Goal: Task Accomplishment & Management: Use online tool/utility

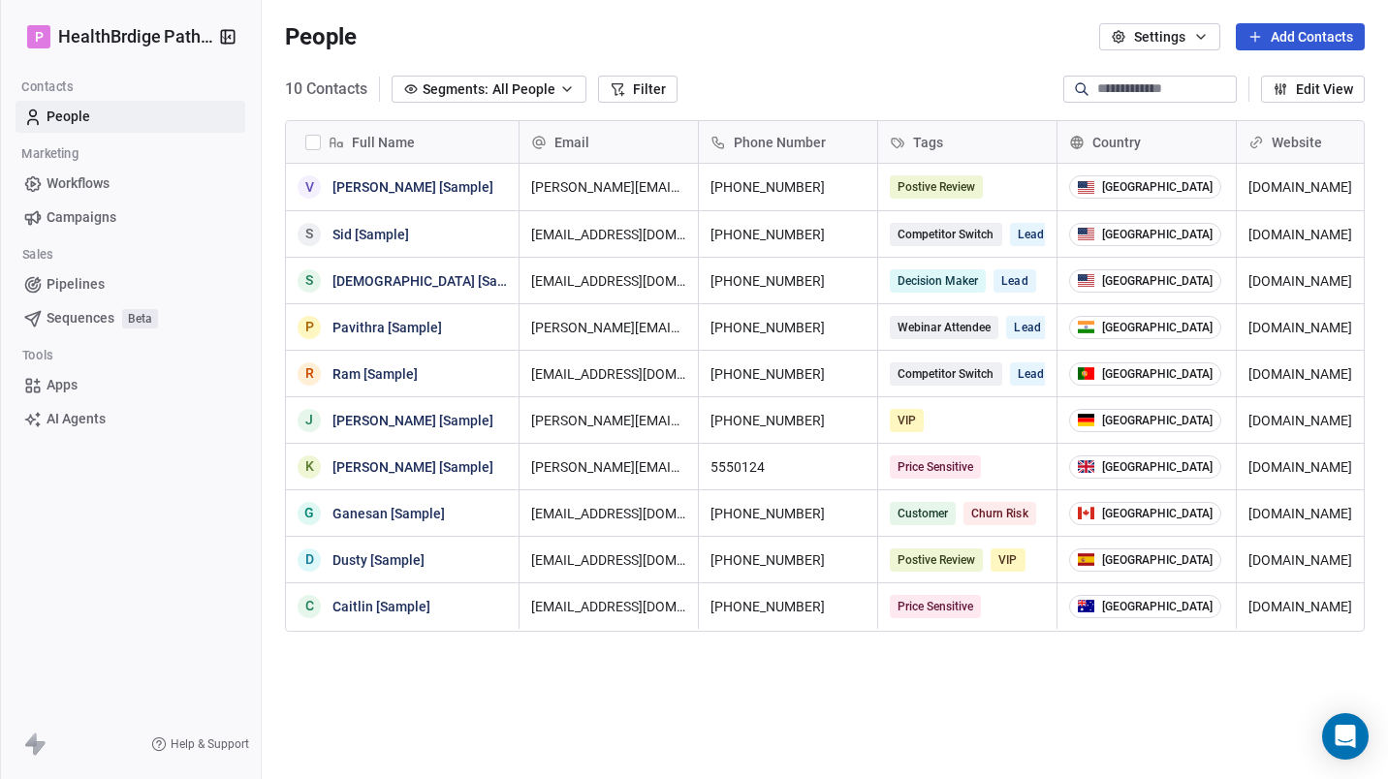
scroll to position [671, 1112]
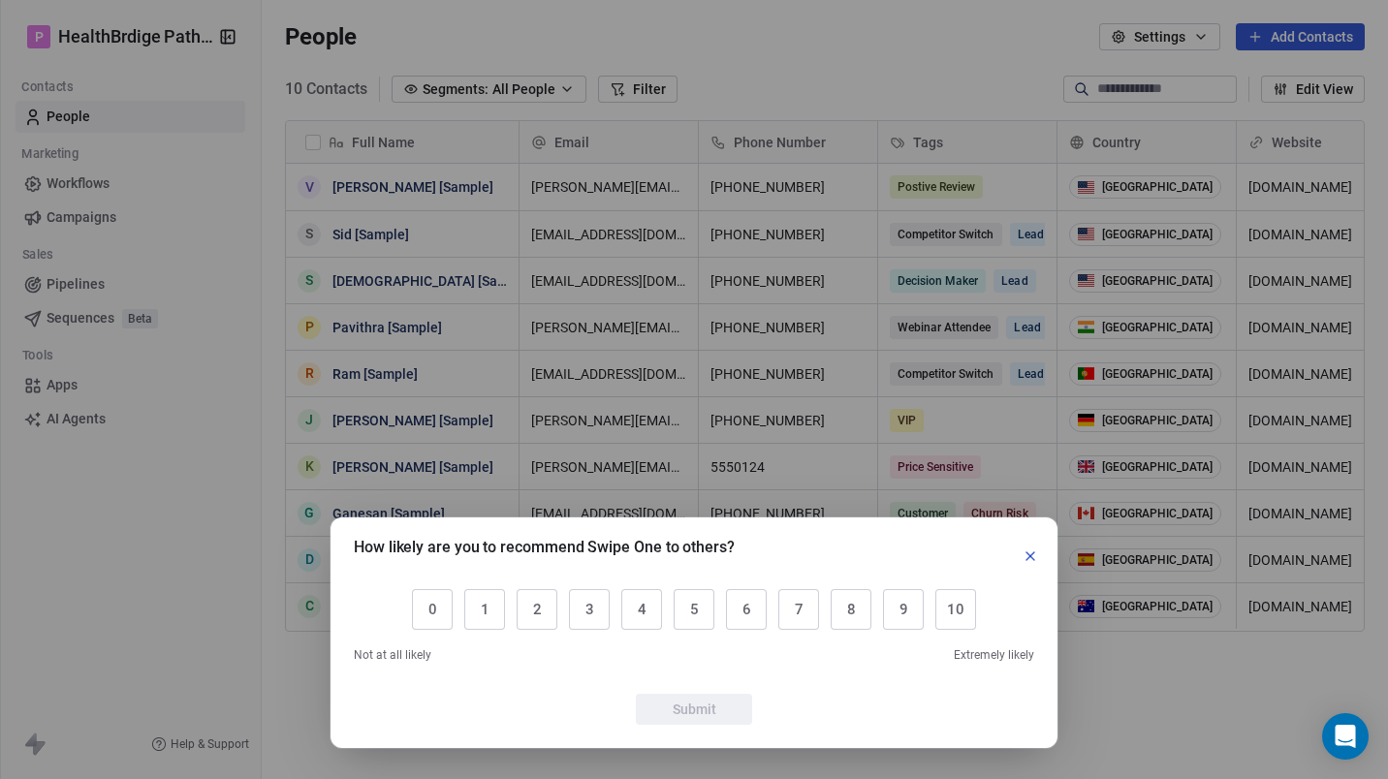
click at [1033, 553] on icon "button" at bounding box center [1031, 557] width 8 height 8
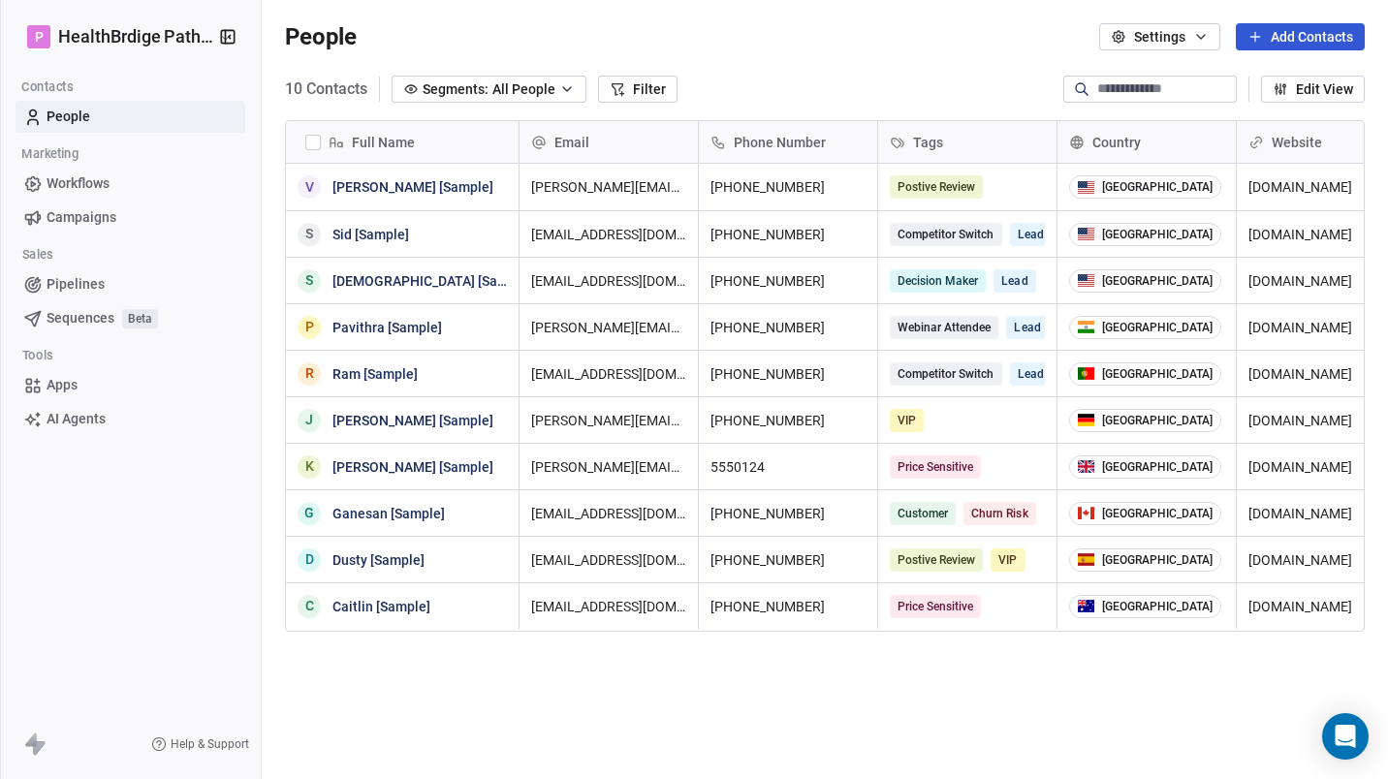
click at [314, 143] on button "button" at bounding box center [313, 143] width 16 height 16
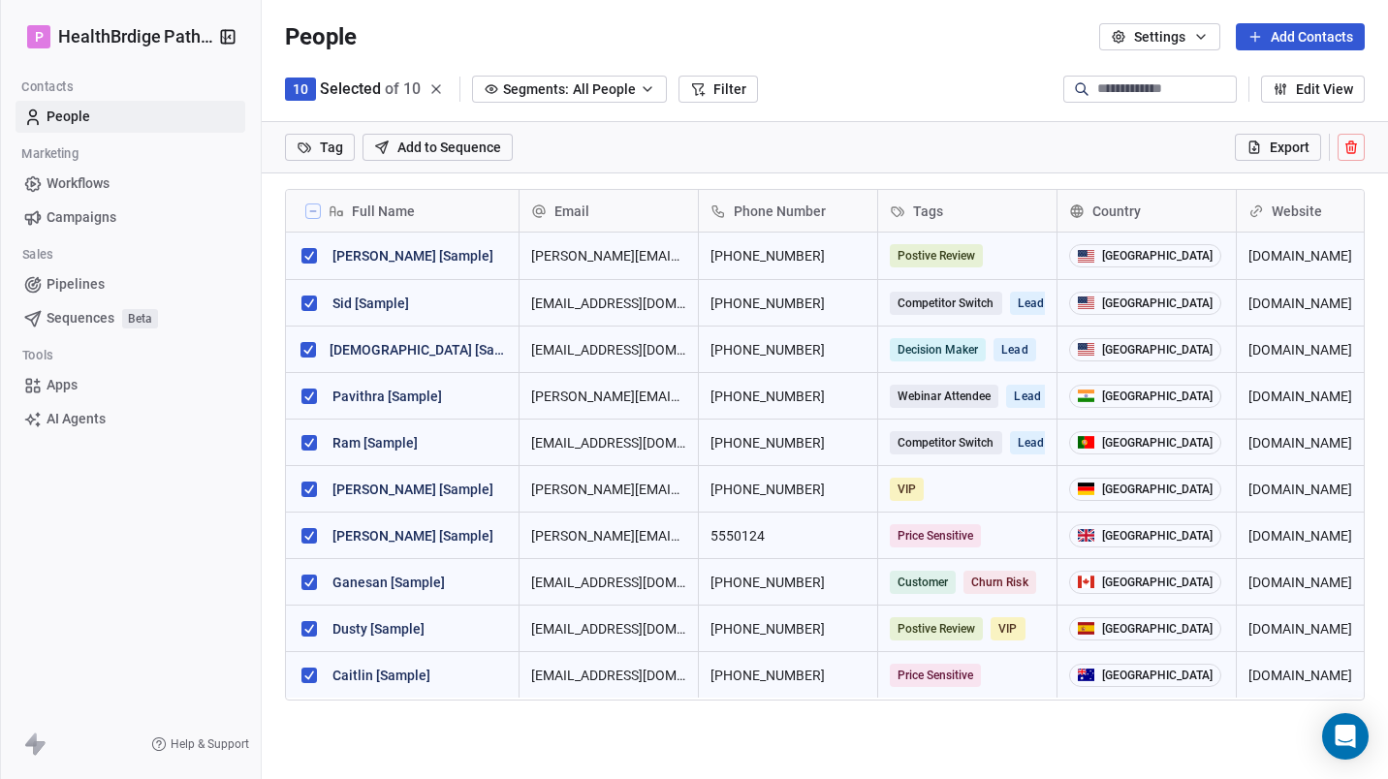
scroll to position [603, 1112]
click at [1355, 151] on icon at bounding box center [1351, 148] width 9 height 9
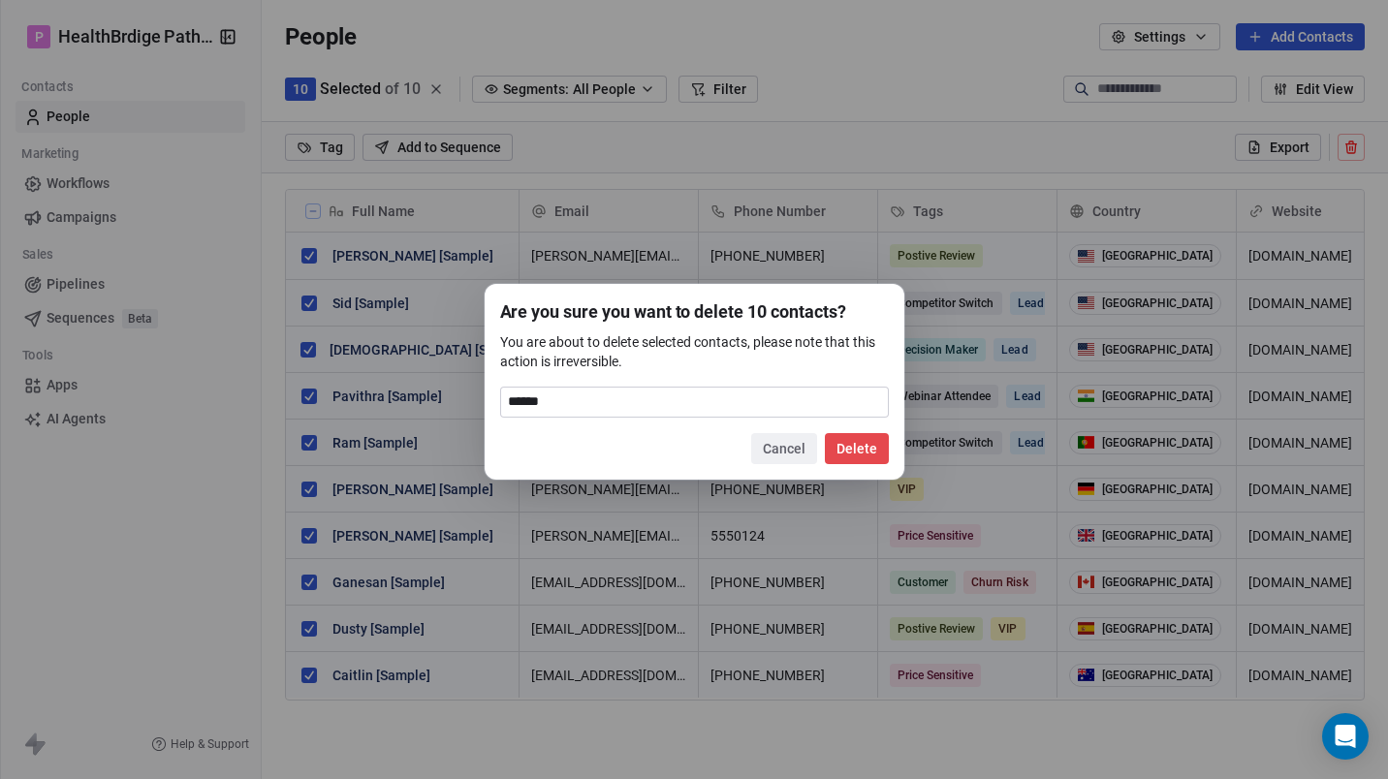
type input "******"
click at [856, 464] on div "Are you sure you want to delete 10 contacts? You are about to delete selected c…" at bounding box center [695, 382] width 420 height 196
click at [858, 453] on button "Delete" at bounding box center [857, 448] width 64 height 31
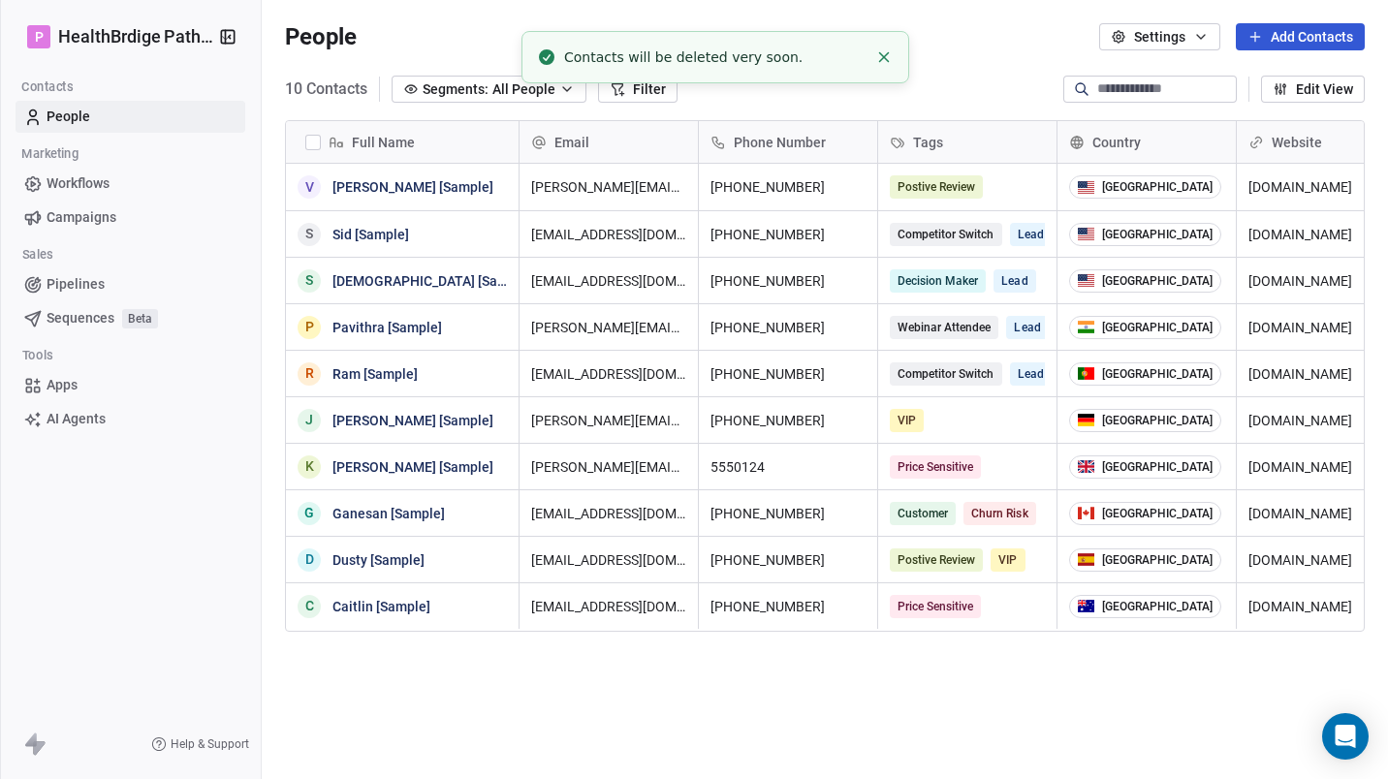
scroll to position [671, 1112]
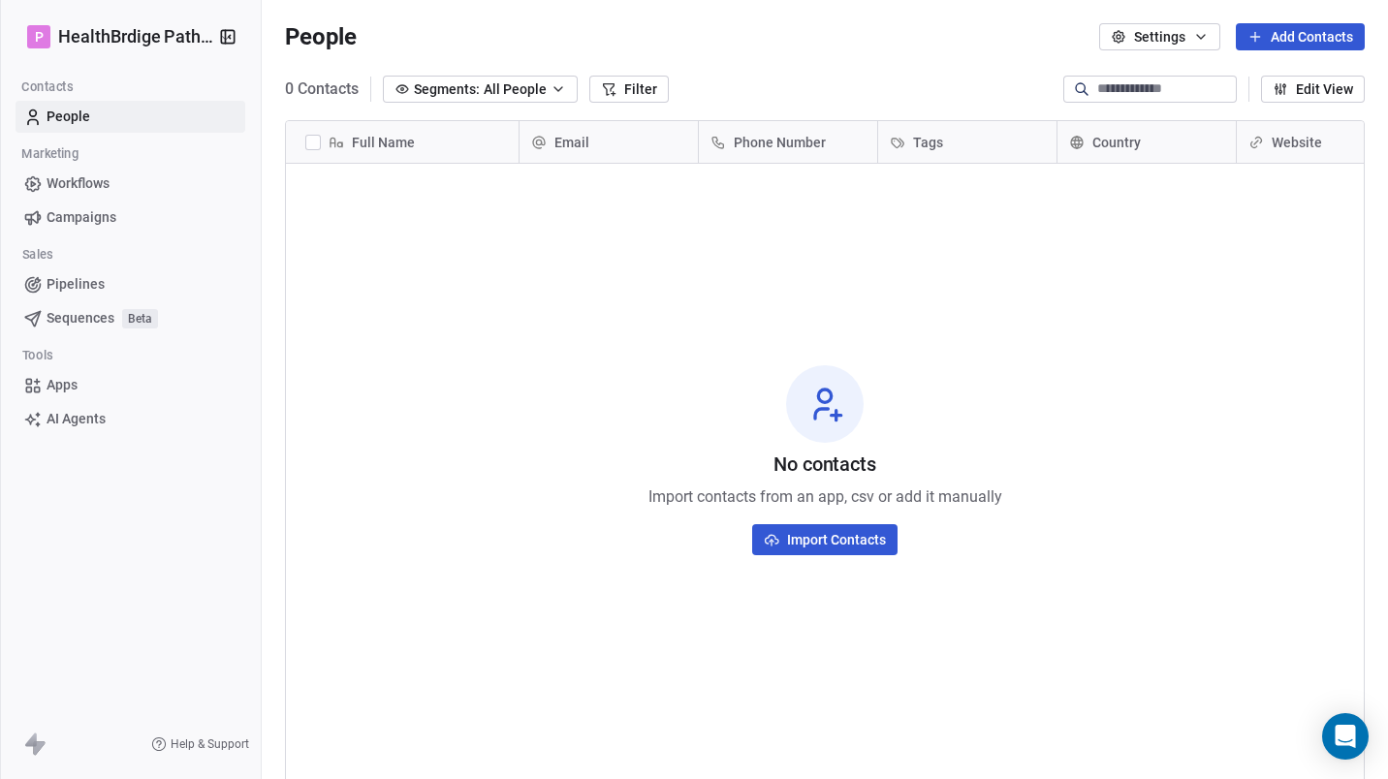
click at [70, 385] on span "Apps" at bounding box center [62, 385] width 31 height 20
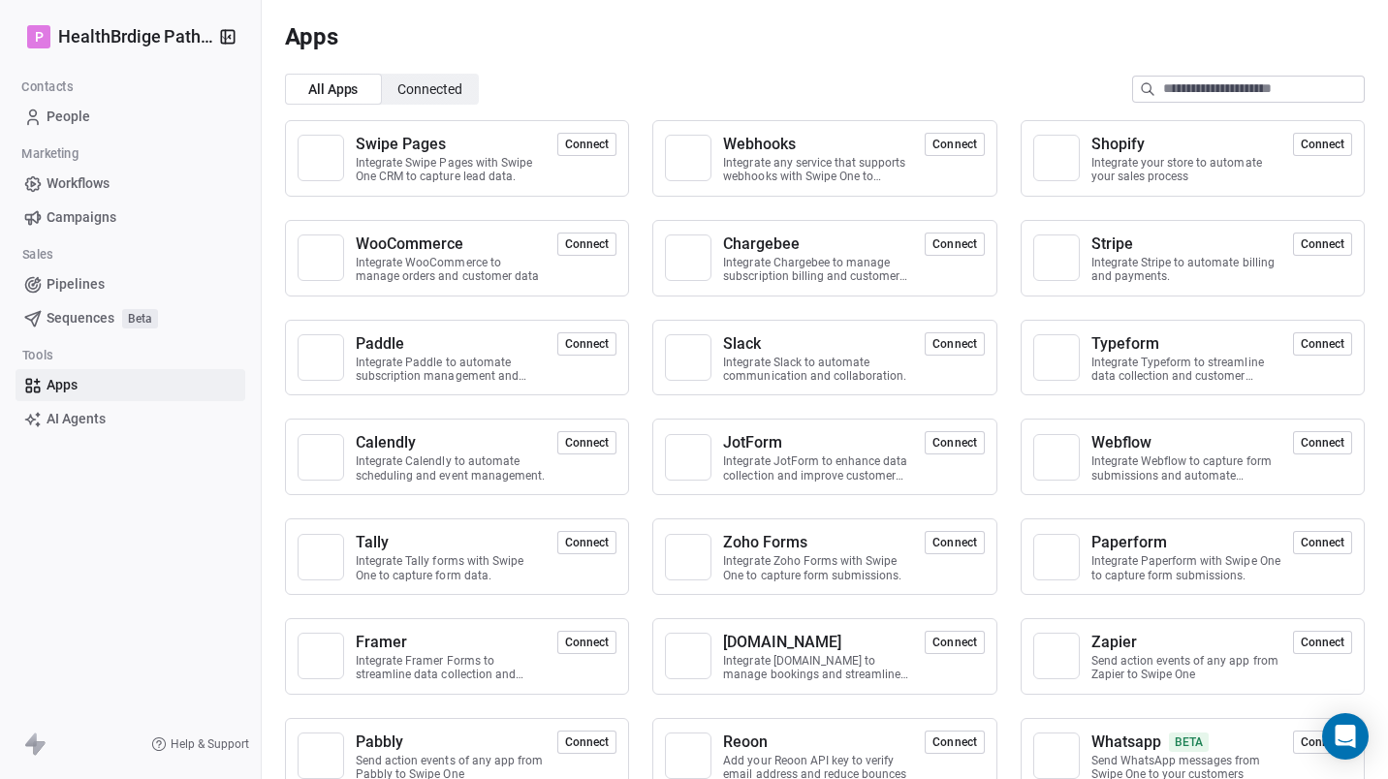
click at [581, 137] on button "Connect" at bounding box center [586, 144] width 59 height 23
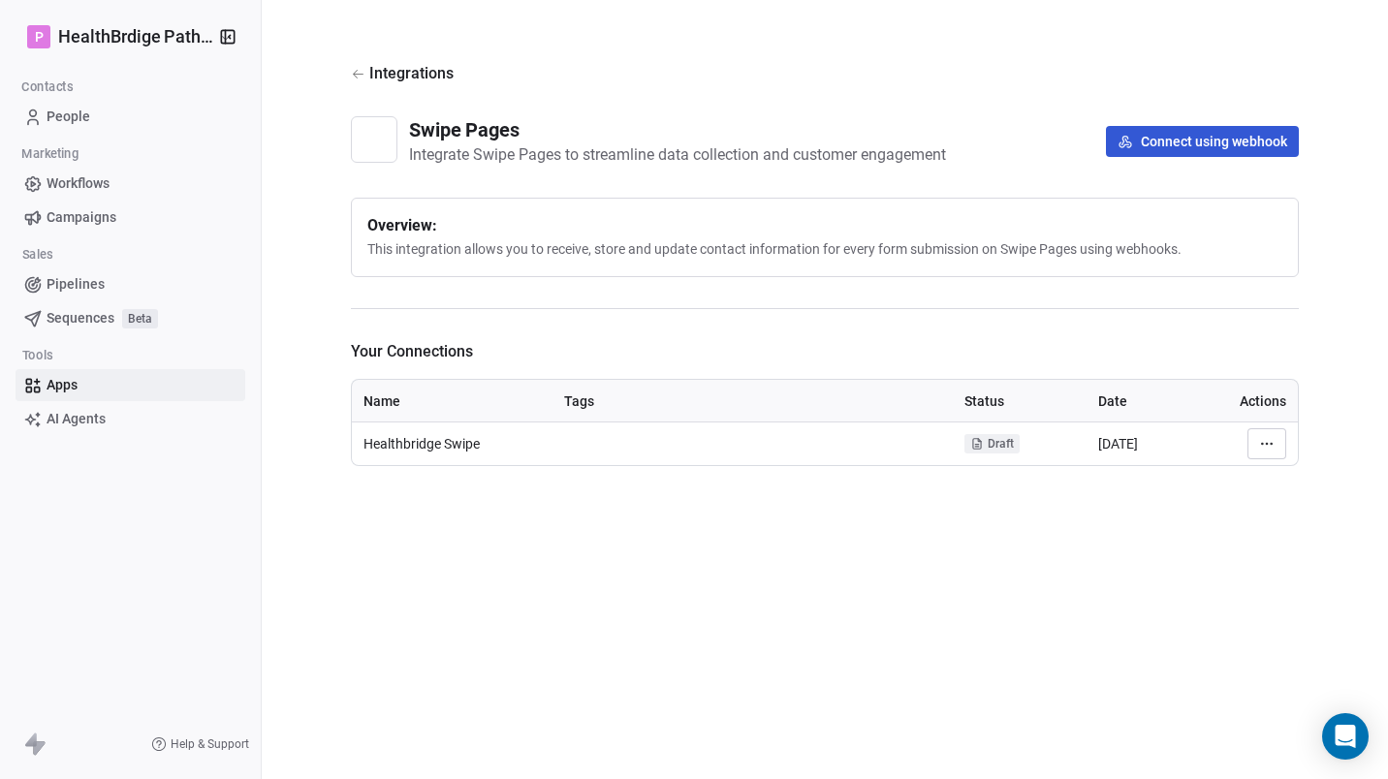
click at [1263, 443] on html "P HealthBrdige Pathways Contacts People Marketing Workflows Campaigns Sales Pip…" at bounding box center [694, 389] width 1388 height 779
click at [1043, 537] on html "P HealthBrdige Pathways Contacts People Marketing Workflows Campaigns Sales Pip…" at bounding box center [694, 389] width 1388 height 779
click at [1194, 129] on button "Connect using webhook" at bounding box center [1202, 141] width 193 height 31
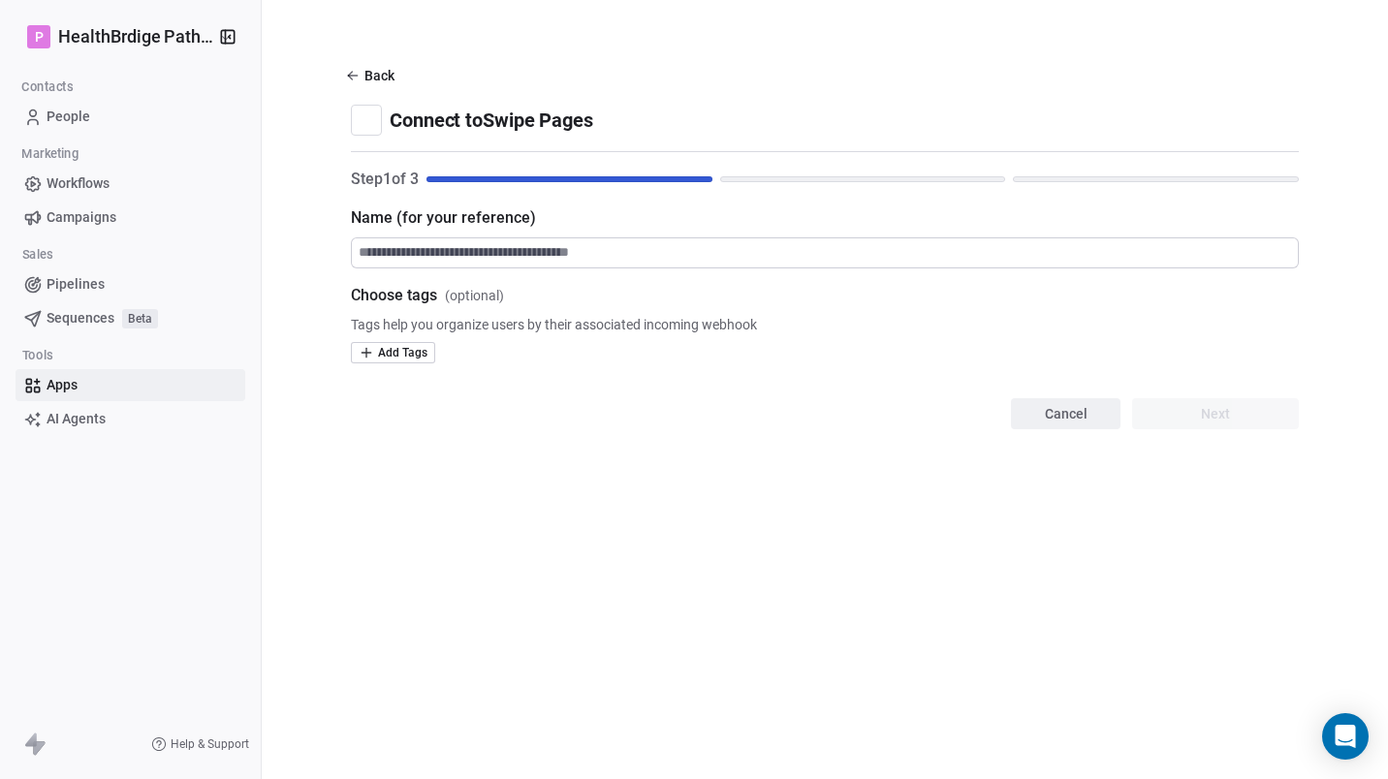
click at [927, 253] on input at bounding box center [825, 252] width 946 height 29
type input "**********"
click at [1201, 412] on button "Next" at bounding box center [1215, 413] width 167 height 31
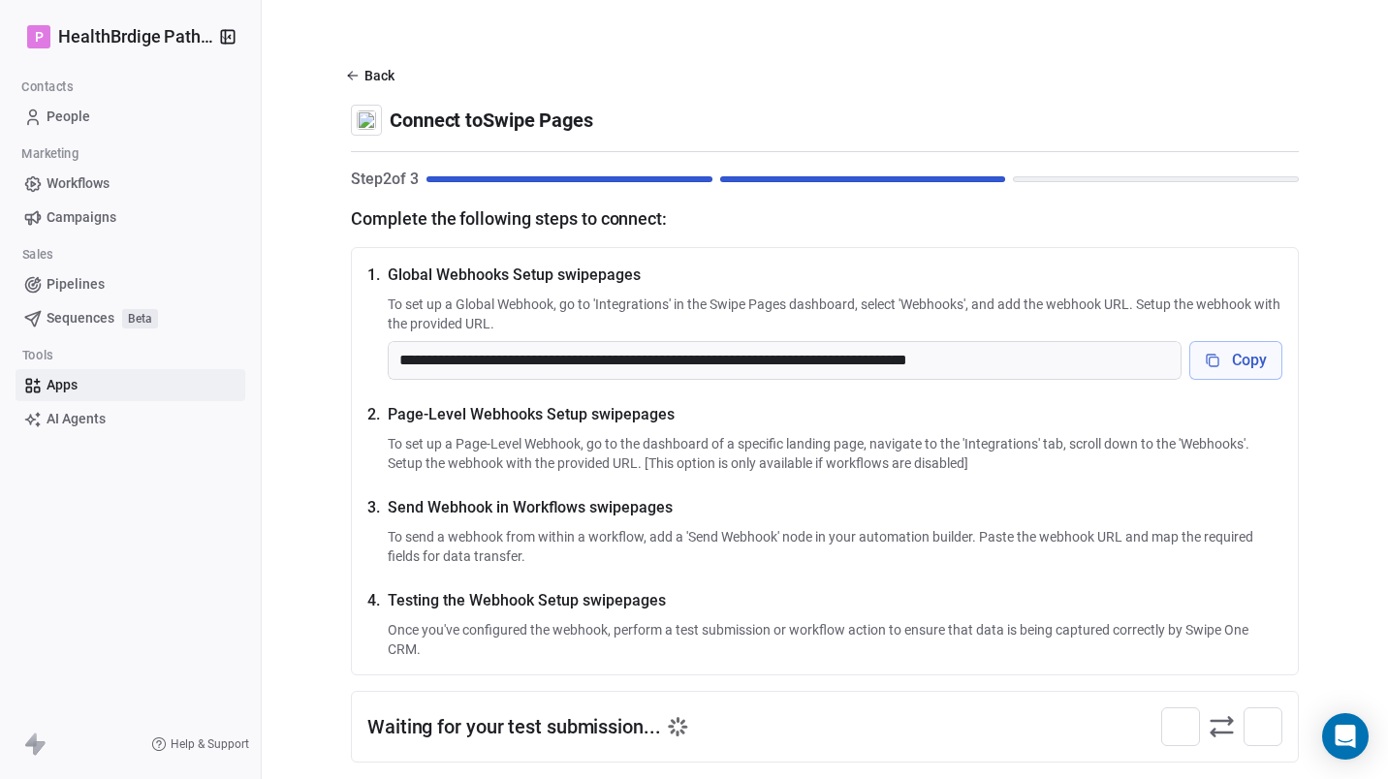
click at [1254, 366] on button "Copy" at bounding box center [1236, 360] width 93 height 39
click at [1219, 359] on button "Copy" at bounding box center [1236, 360] width 93 height 39
